Goal: Check status: Check status

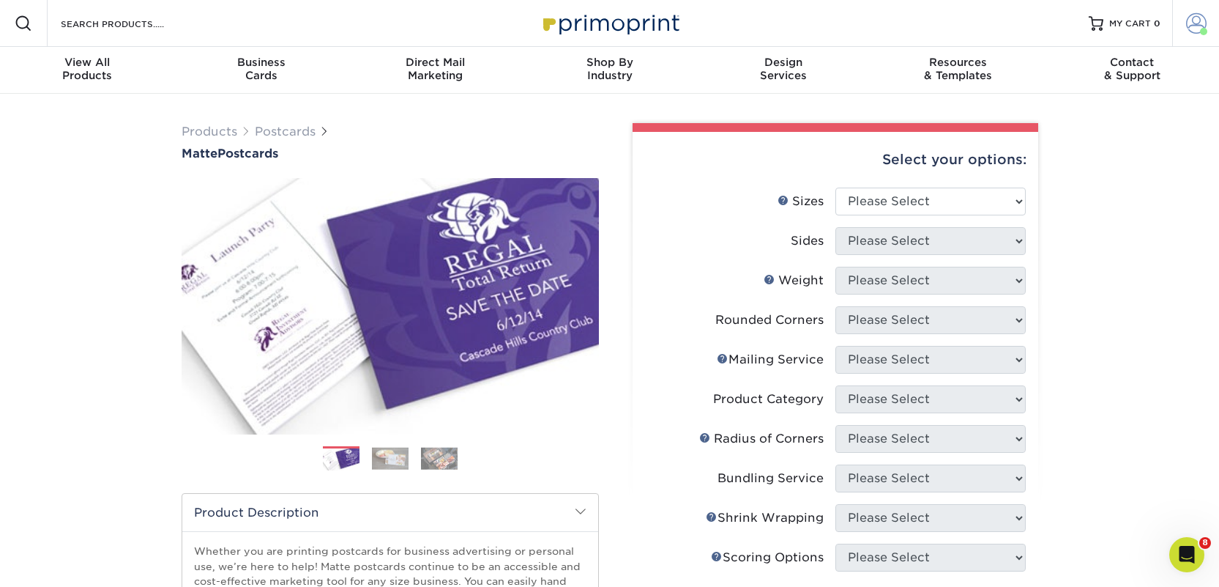
click at [1202, 23] on span at bounding box center [1196, 23] width 21 height 21
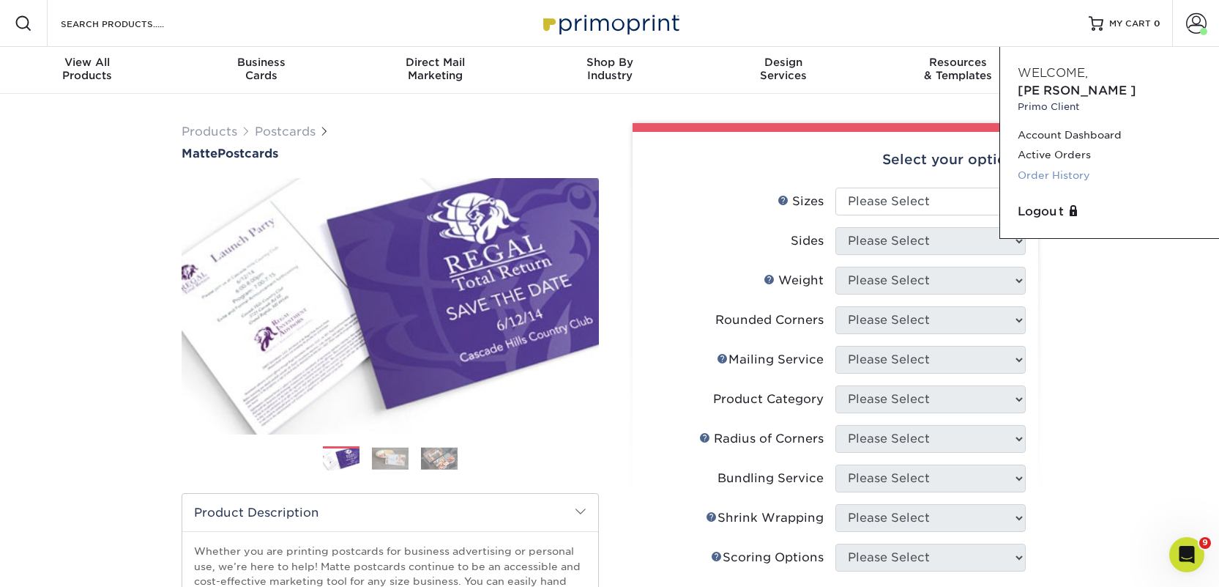
click at [1062, 165] on link "Order History" at bounding box center [1110, 175] width 184 height 20
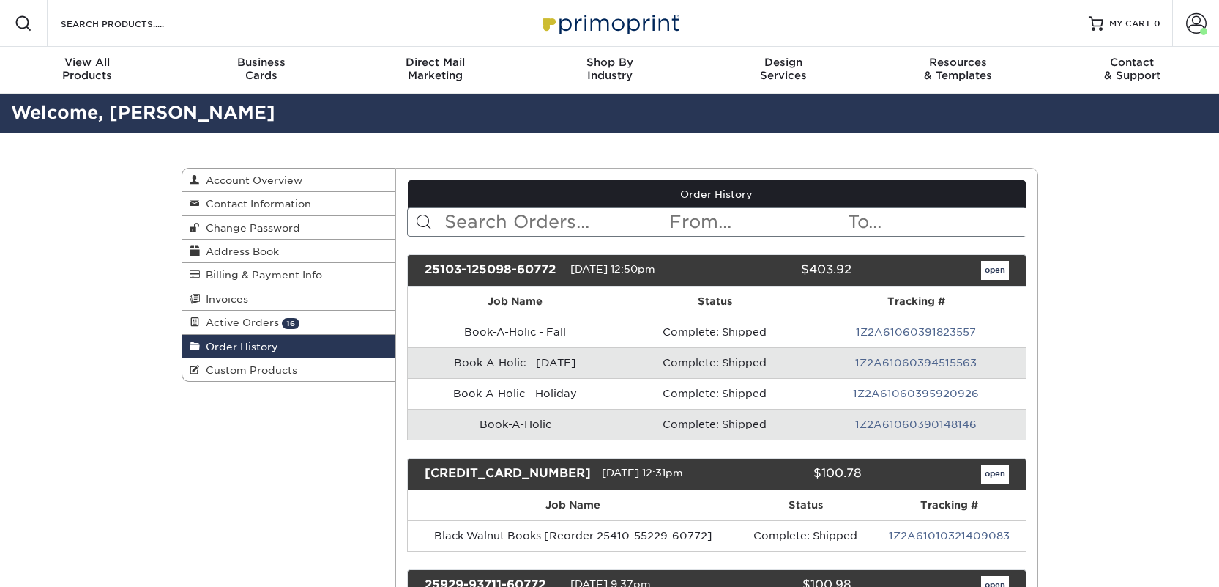
click at [543, 228] on input "text" at bounding box center [555, 222] width 225 height 28
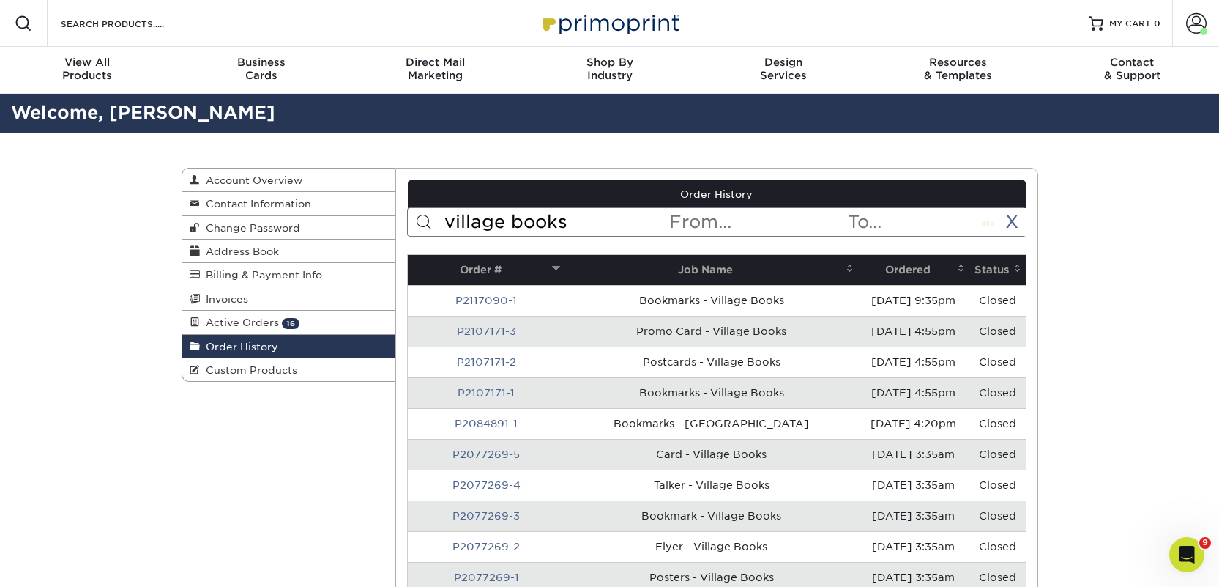
type input "village books"
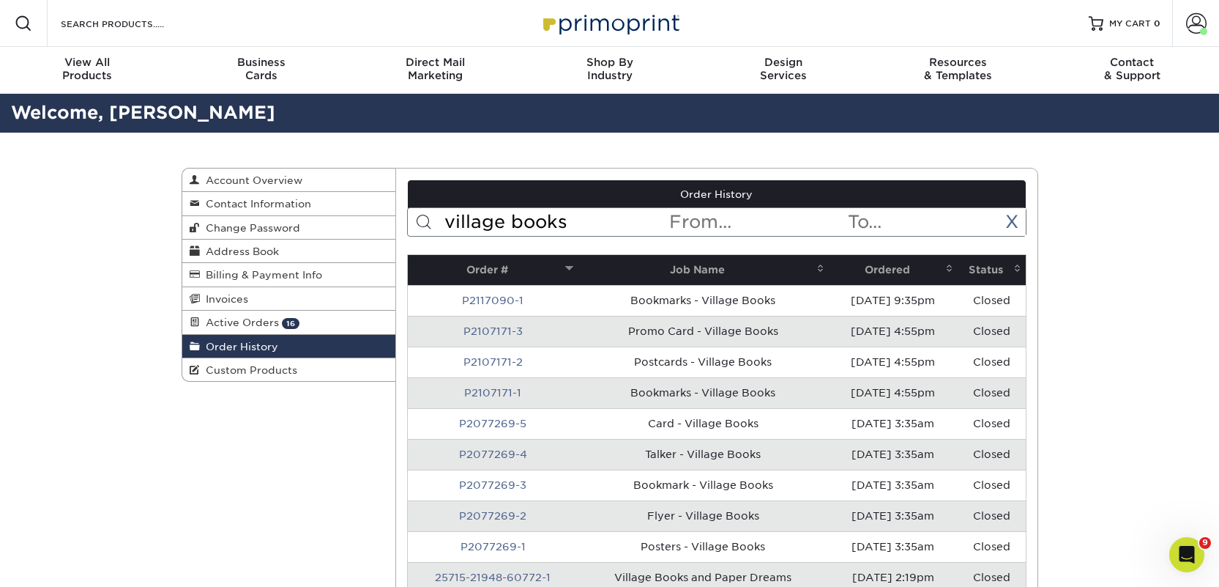
click at [879, 278] on th "Ordered" at bounding box center [893, 270] width 129 height 30
click at [879, 273] on th "Ordered" at bounding box center [893, 270] width 129 height 30
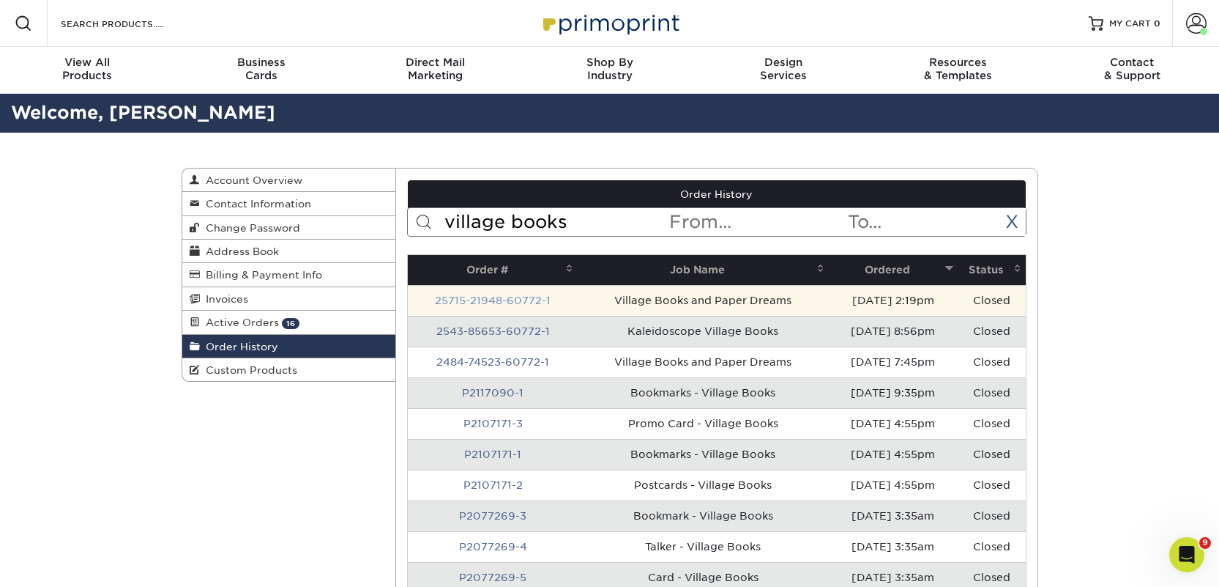
click at [526, 304] on link "25715-21948-60772-1" at bounding box center [493, 300] width 116 height 12
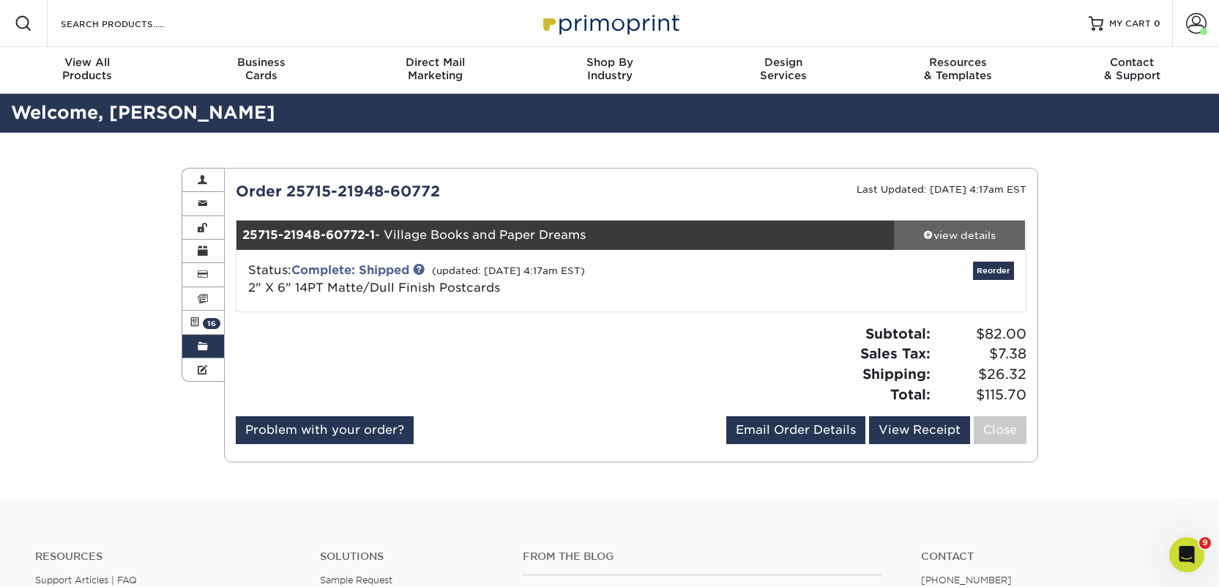
click at [970, 239] on div "view details" at bounding box center [960, 235] width 132 height 15
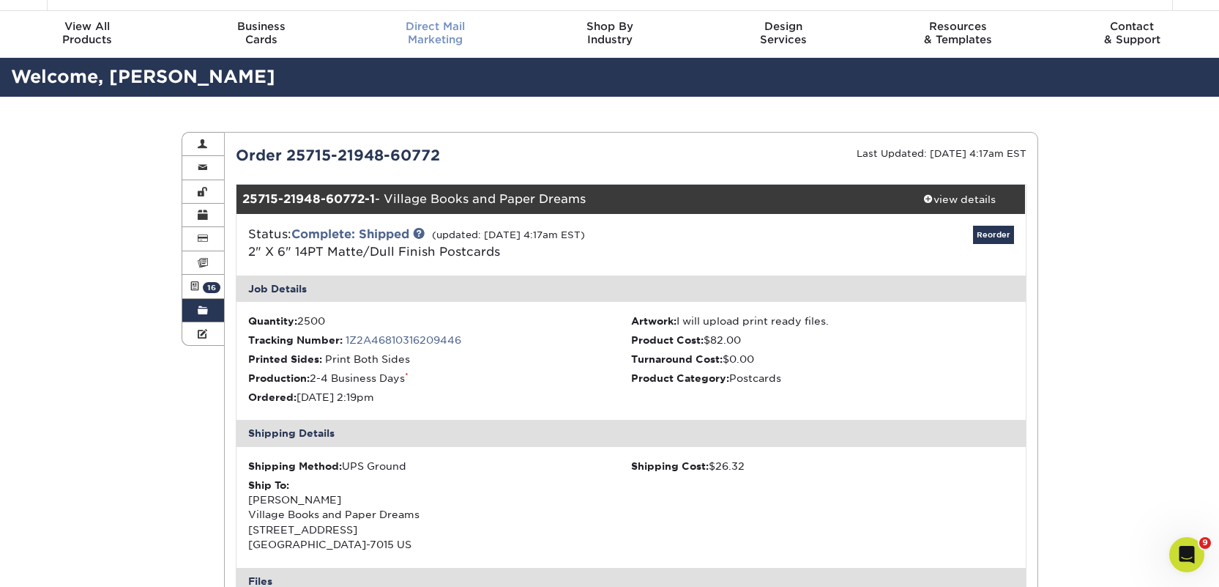
scroll to position [36, 0]
